Goal: Check status: Check status

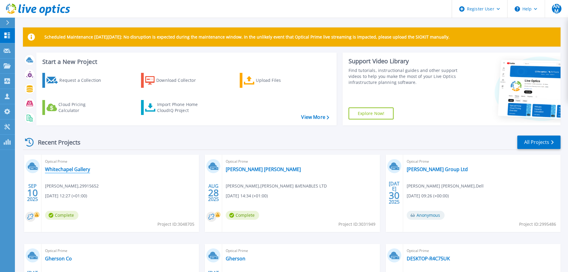
click at [72, 168] on link "Whitechapel Gallery" at bounding box center [67, 169] width 45 height 6
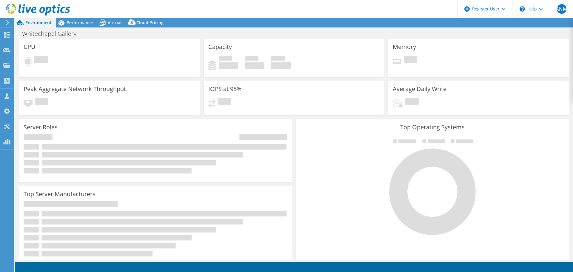
select select "USD"
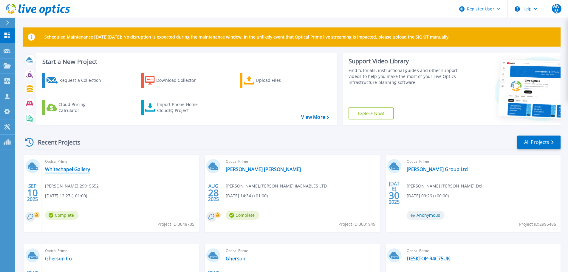
click at [69, 169] on link "Whitechapel Gallery" at bounding box center [67, 169] width 45 height 6
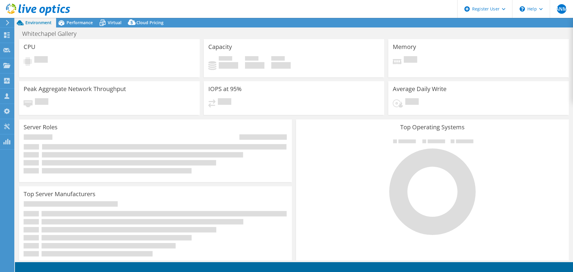
select select "USD"
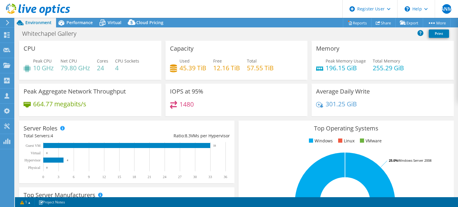
click at [439, 109] on div "301.25 GiB" at bounding box center [382, 107] width 133 height 13
click at [236, 73] on div "Used 45.39 TiB Free 12.16 TiB Total 57.55 TiB" at bounding box center [236, 67] width 133 height 19
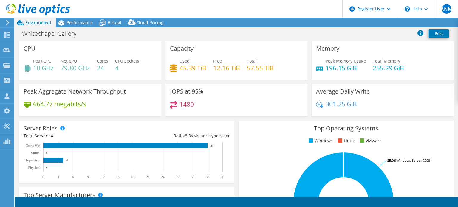
select select "USD"
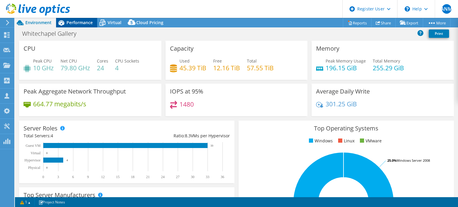
click at [74, 24] on span "Performance" at bounding box center [80, 23] width 26 height 6
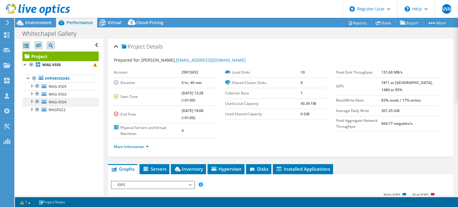
drag, startPoint x: 37, startPoint y: 94, endPoint x: 37, endPoint y: 98, distance: 4.2
click at [37, 94] on div at bounding box center [37, 93] width 6 height 7
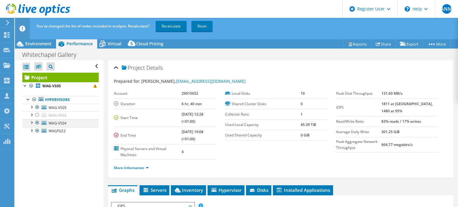
click at [36, 124] on div at bounding box center [37, 122] width 6 height 7
click at [35, 132] on div at bounding box center [37, 130] width 6 height 7
click at [167, 27] on link "Recalculate" at bounding box center [171, 26] width 31 height 11
